Goal: Task Accomplishment & Management: Complete application form

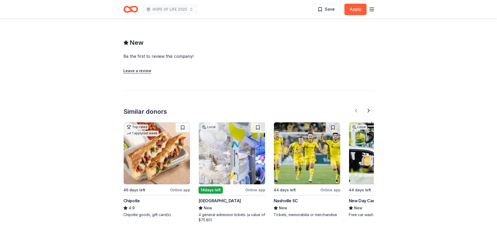
scroll to position [469, 0]
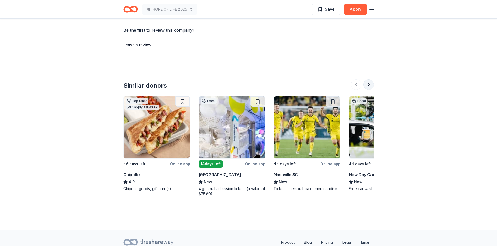
click at [369, 80] on button at bounding box center [368, 85] width 10 height 10
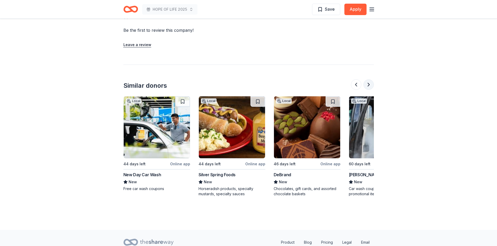
click at [370, 80] on button at bounding box center [368, 85] width 10 height 10
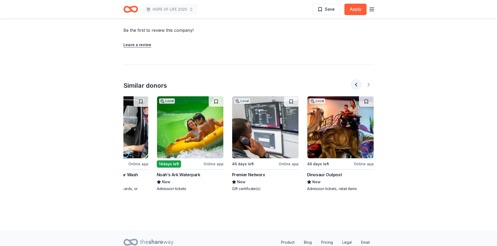
click at [355, 80] on button at bounding box center [356, 85] width 10 height 10
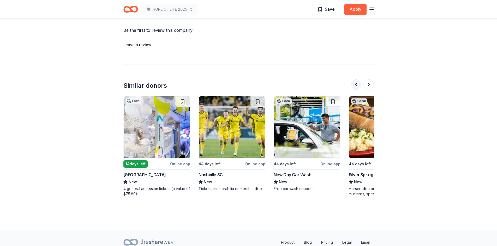
click at [355, 80] on button at bounding box center [356, 85] width 10 height 10
click at [355, 80] on div at bounding box center [362, 85] width 23 height 10
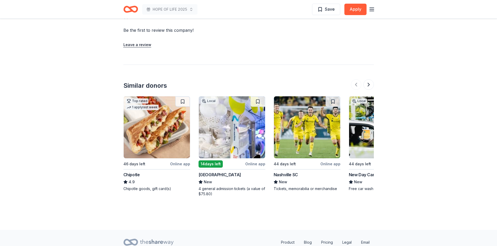
click at [160, 131] on img at bounding box center [157, 128] width 66 height 62
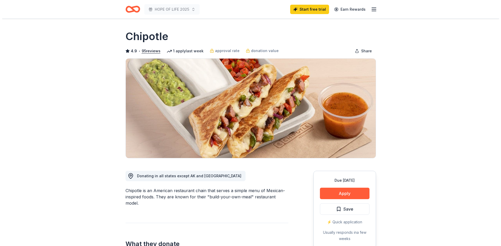
scroll to position [52, 0]
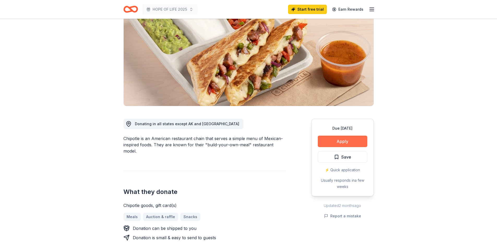
click at [339, 141] on button "Apply" at bounding box center [343, 141] width 50 height 11
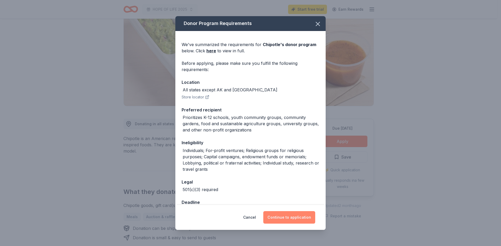
click at [286, 220] on button "Continue to application" at bounding box center [289, 218] width 52 height 13
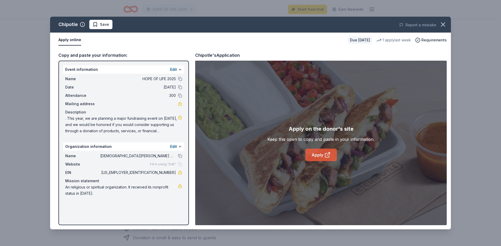
click at [320, 156] on link "Apply" at bounding box center [321, 155] width 32 height 13
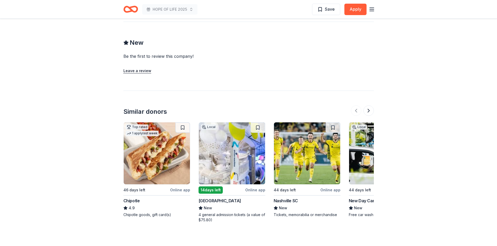
scroll to position [469, 0]
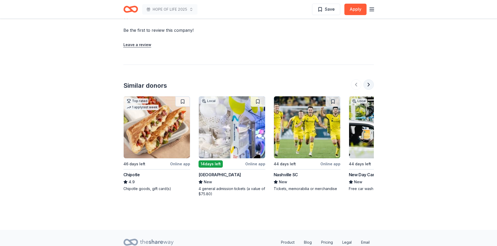
click at [368, 80] on button at bounding box center [368, 85] width 10 height 10
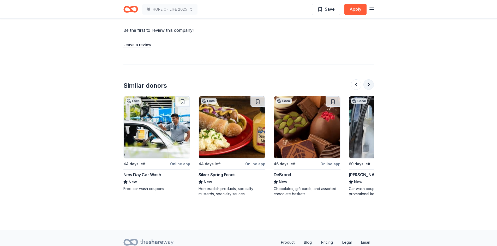
click at [369, 80] on button at bounding box center [368, 85] width 10 height 10
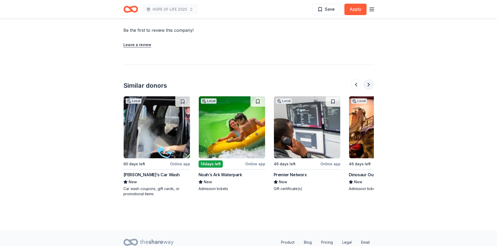
click at [368, 80] on button at bounding box center [368, 85] width 10 height 10
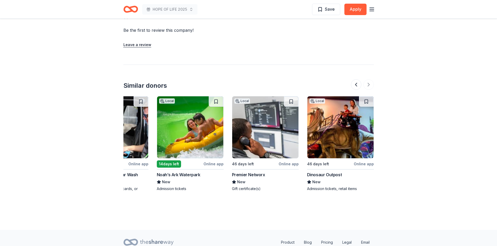
click at [335, 126] on img at bounding box center [340, 128] width 66 height 62
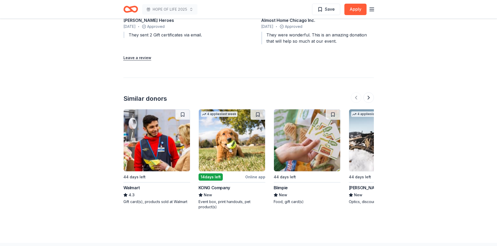
scroll to position [556, 0]
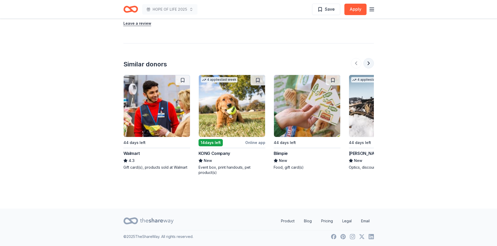
click at [368, 66] on button at bounding box center [368, 63] width 10 height 10
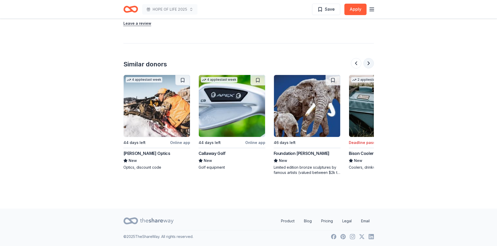
click at [370, 64] on button at bounding box center [368, 63] width 10 height 10
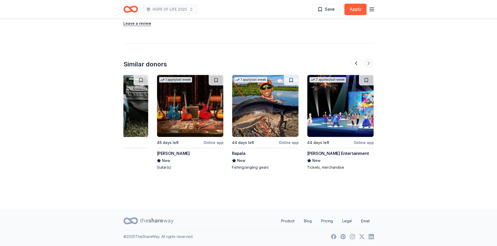
click at [370, 64] on div at bounding box center [362, 63] width 23 height 10
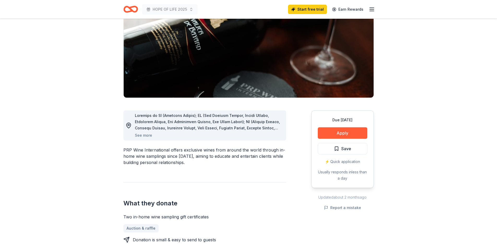
scroll to position [0, 0]
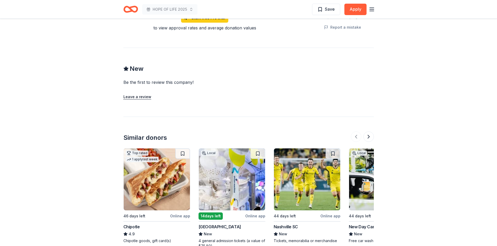
scroll to position [485, 0]
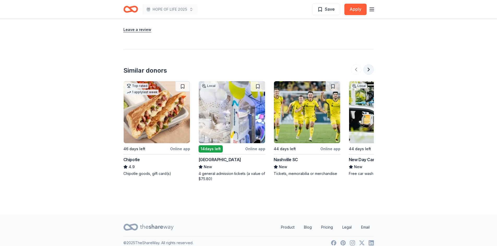
click at [369, 64] on button at bounding box center [368, 69] width 10 height 10
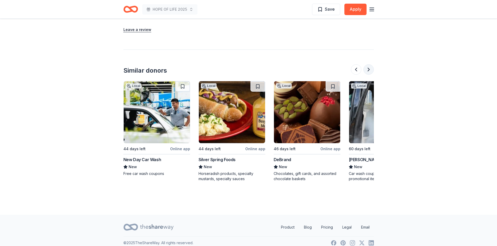
click at [369, 64] on button at bounding box center [368, 69] width 10 height 10
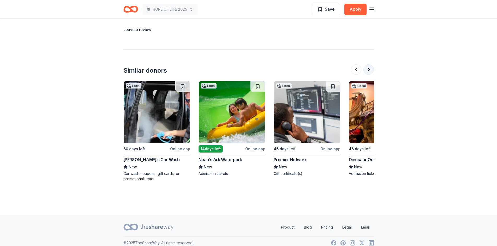
click at [369, 64] on button at bounding box center [368, 69] width 10 height 10
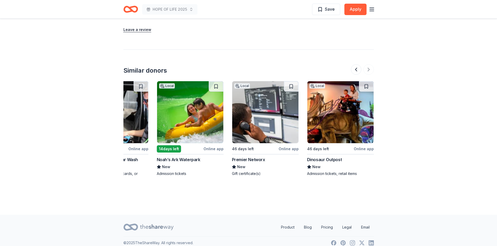
click at [333, 110] on img at bounding box center [340, 112] width 66 height 62
